Goal: Check status: Check status

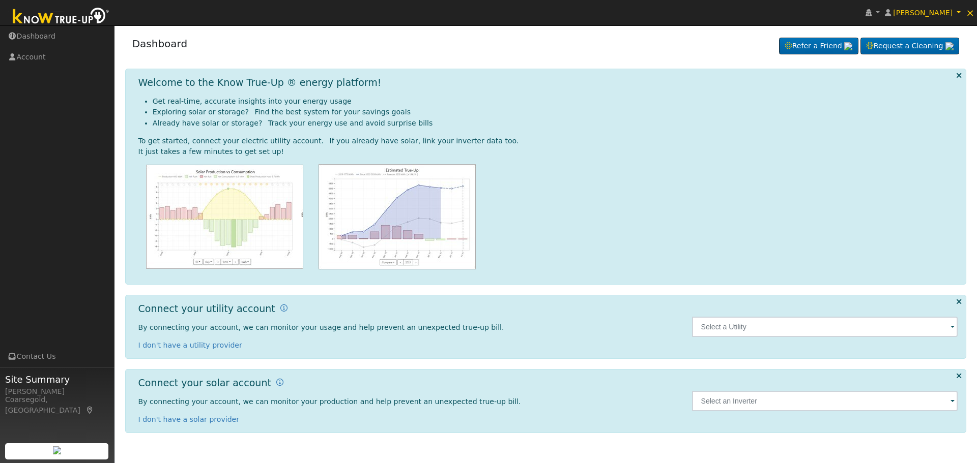
click at [950, 329] on div at bounding box center [825, 327] width 266 height 20
click at [807, 330] on input "text" at bounding box center [825, 327] width 266 height 20
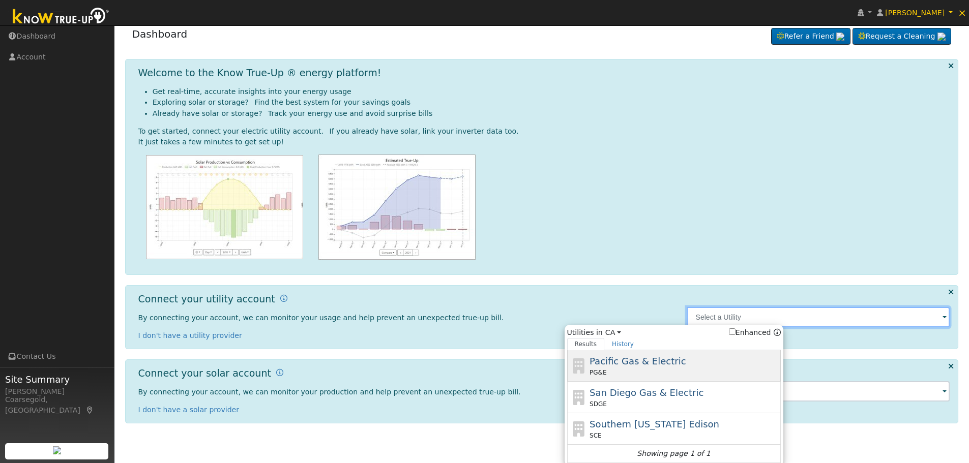
scroll to position [12, 0]
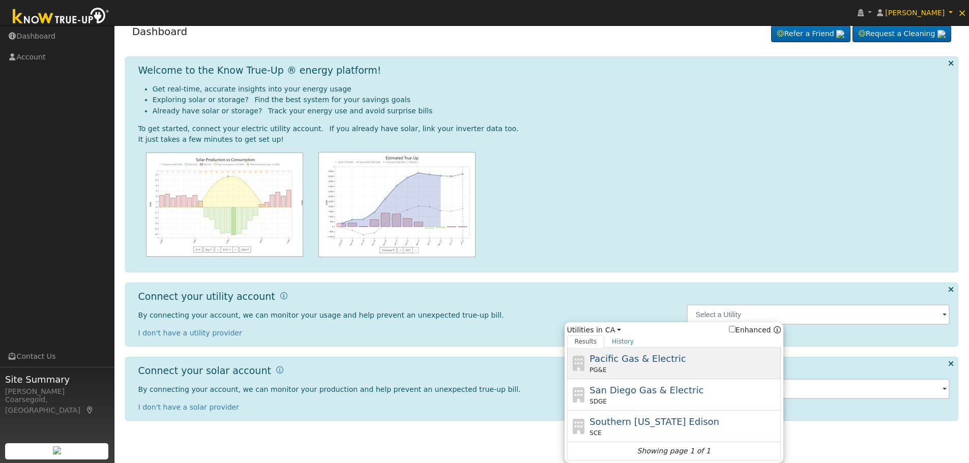
click at [640, 368] on div "PG&E" at bounding box center [684, 370] width 189 height 9
type input "PG&E"
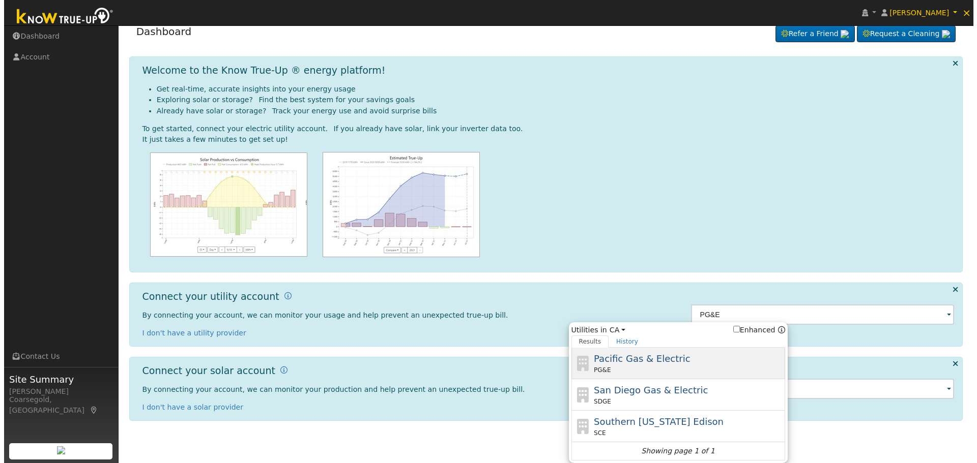
scroll to position [0, 0]
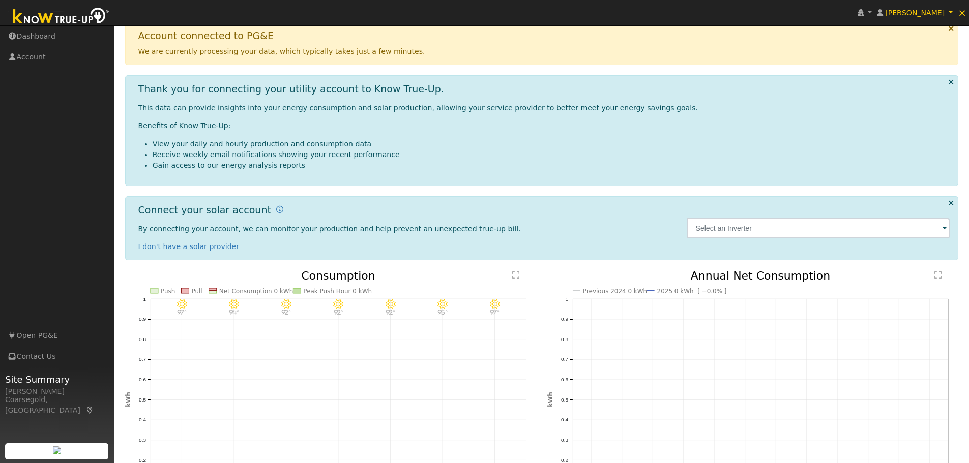
scroll to position [30, 0]
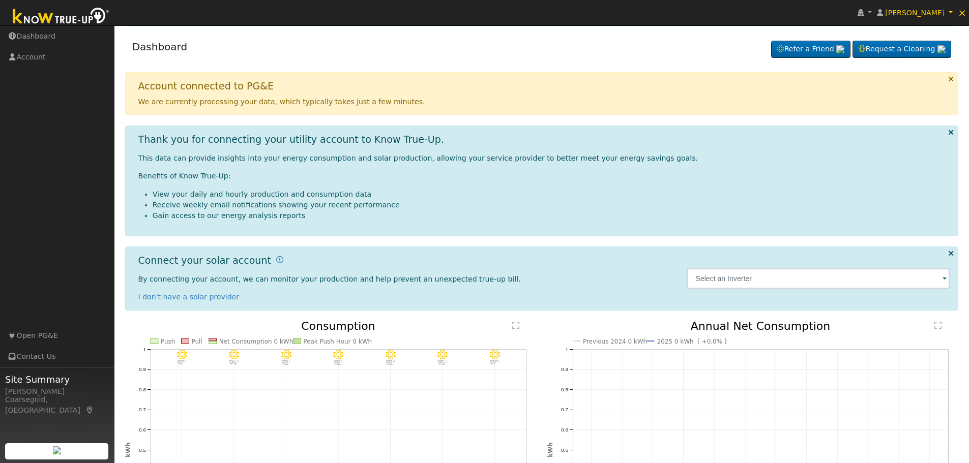
click at [945, 279] on span at bounding box center [945, 280] width 4 height 12
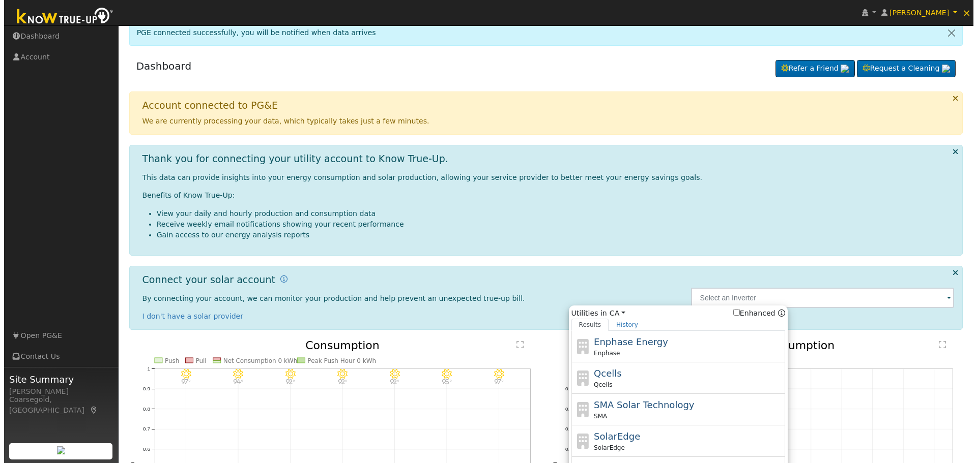
scroll to position [0, 0]
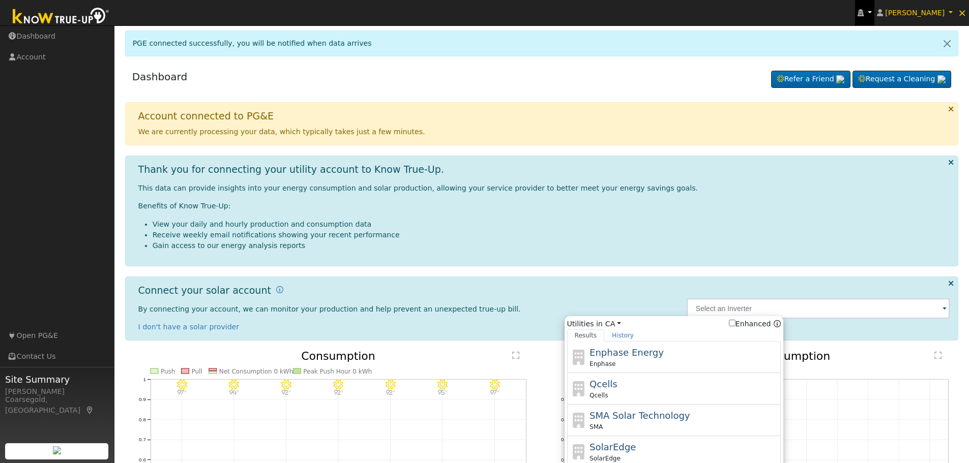
click at [864, 12] on icon at bounding box center [861, 12] width 6 height 7
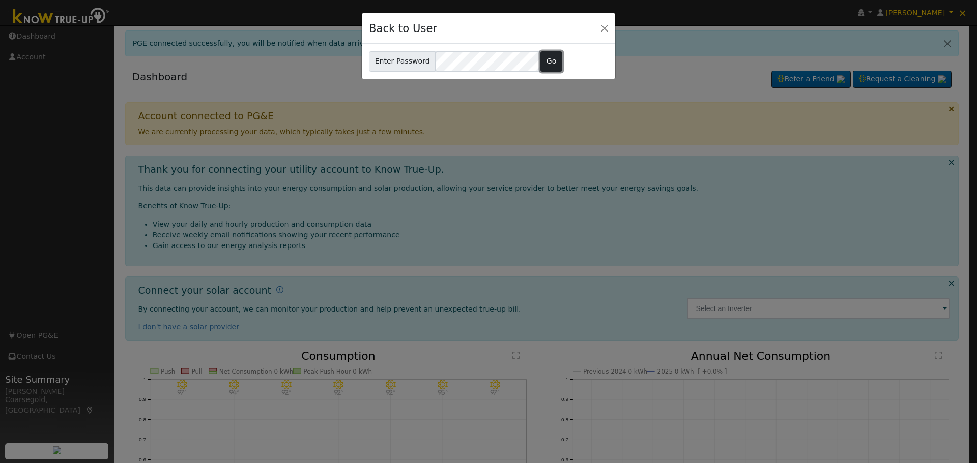
click at [549, 62] on button "Go" at bounding box center [551, 61] width 22 height 20
